Goal: Information Seeking & Learning: Learn about a topic

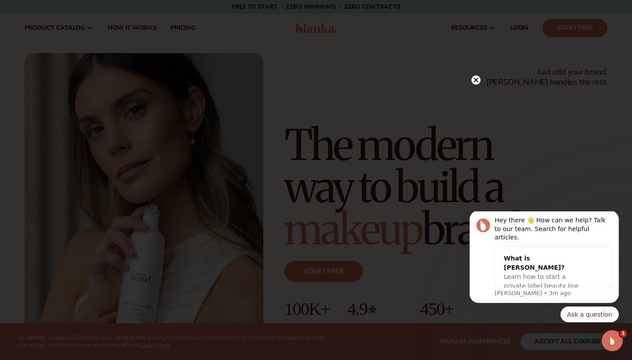
click at [475, 77] on circle at bounding box center [475, 80] width 9 height 9
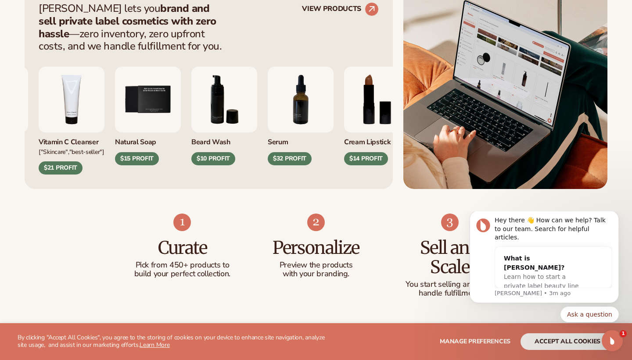
scroll to position [383, 0]
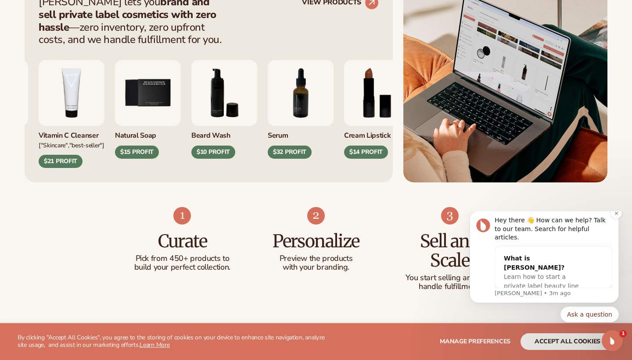
click at [531, 240] on div "Hey there 👋 How can we help? Talk to our team. Search for helpful articles." at bounding box center [554, 229] width 118 height 26
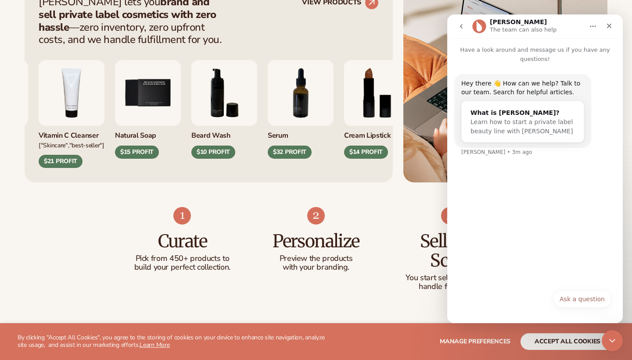
scroll to position [0, 0]
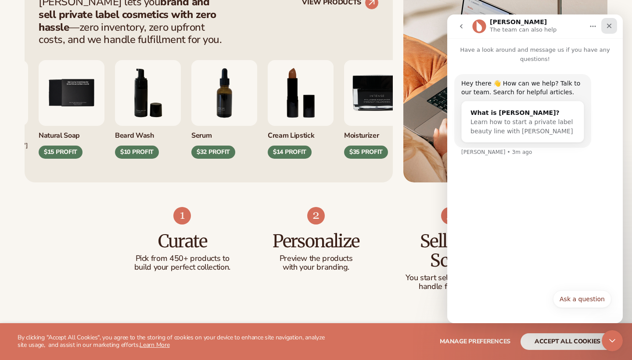
click at [610, 28] on icon "Close" at bounding box center [609, 25] width 7 height 7
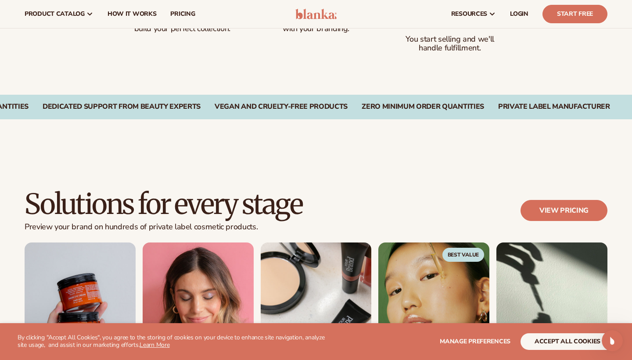
scroll to position [400, 0]
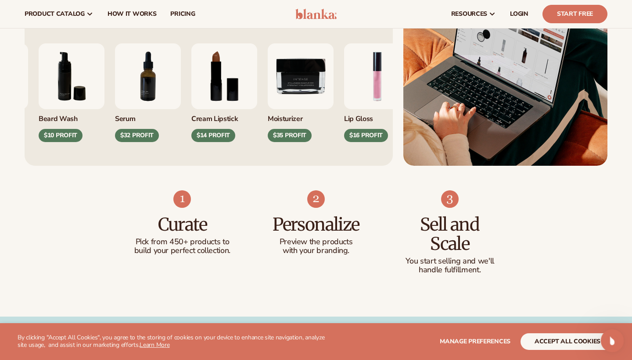
click at [614, 346] on div "Open Intercom Messenger" at bounding box center [611, 339] width 29 height 29
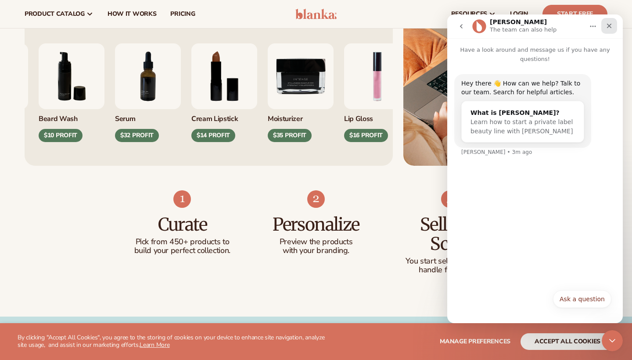
click at [610, 29] on icon "Close" at bounding box center [609, 25] width 7 height 7
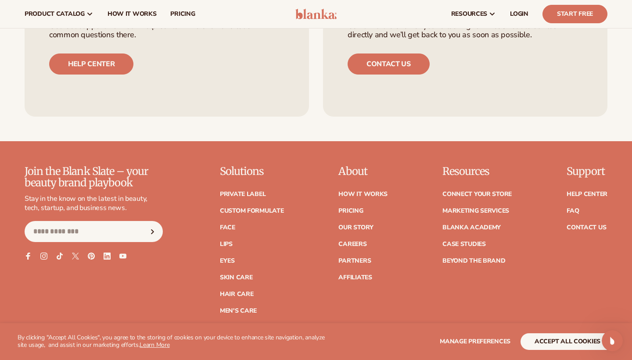
scroll to position [3383, 0]
click at [358, 209] on link "Pricing" at bounding box center [350, 212] width 25 height 6
